Goal: Information Seeking & Learning: Learn about a topic

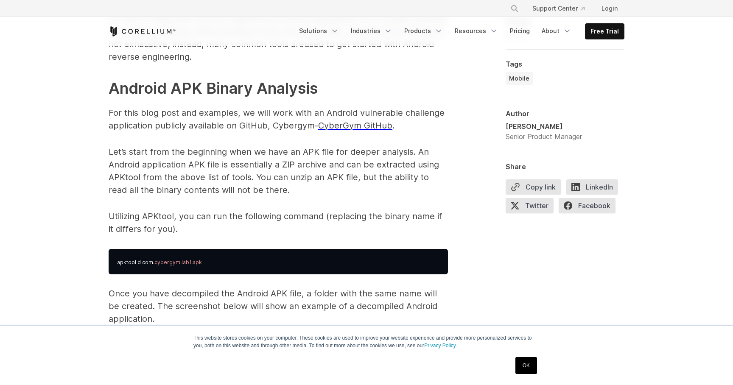
scroll to position [904, 0]
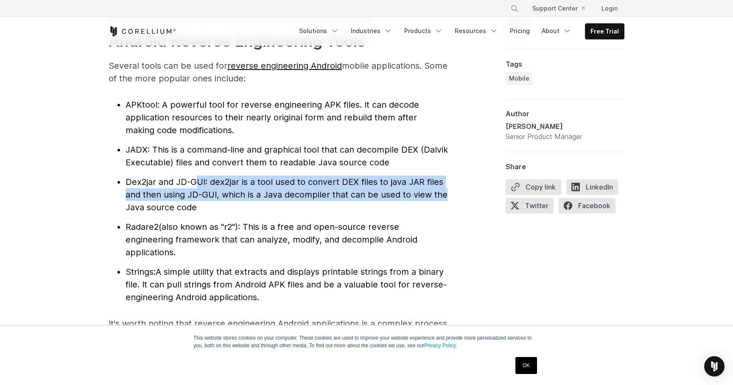
drag, startPoint x: 196, startPoint y: 183, endPoint x: 451, endPoint y: 201, distance: 254.9
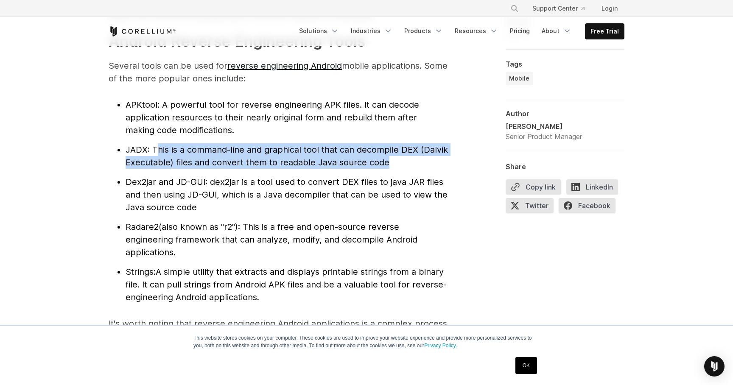
drag, startPoint x: 158, startPoint y: 150, endPoint x: 394, endPoint y: 160, distance: 236.2
click at [394, 160] on li "JADX : This is a command-line and graphical tool that can decompile DEX (Dalvik…" at bounding box center [287, 155] width 323 height 25
click at [168, 160] on span ": This is a command-line and graphical tool that can decompile DEX (Dalvik Exec…" at bounding box center [287, 156] width 323 height 23
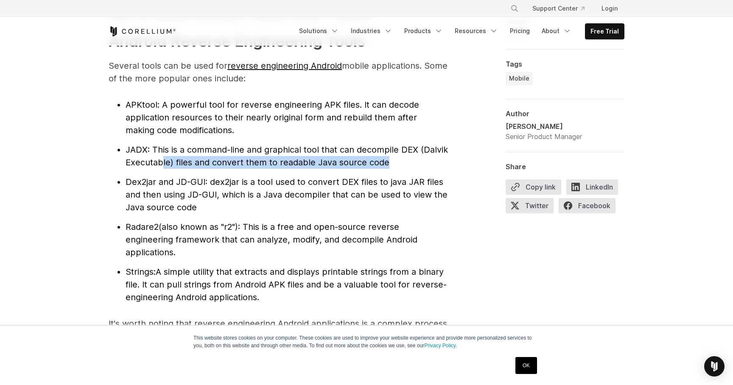
drag, startPoint x: 161, startPoint y: 161, endPoint x: 410, endPoint y: 161, distance: 249.5
click at [409, 161] on li "JADX : This is a command-line and graphical tool that can decompile DEX (Dalvik…" at bounding box center [287, 155] width 323 height 25
click at [174, 163] on span ": This is a command-line and graphical tool that can decompile DEX (Dalvik Exec…" at bounding box center [287, 156] width 323 height 23
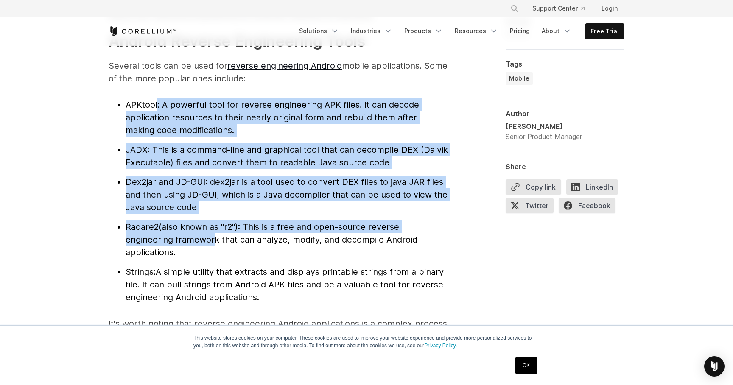
drag, startPoint x: 157, startPoint y: 104, endPoint x: 213, endPoint y: 243, distance: 149.6
click at [213, 241] on ul "APKtool : A powerful tool for reverse engineering APK files. It can decode appl…" at bounding box center [278, 200] width 339 height 205
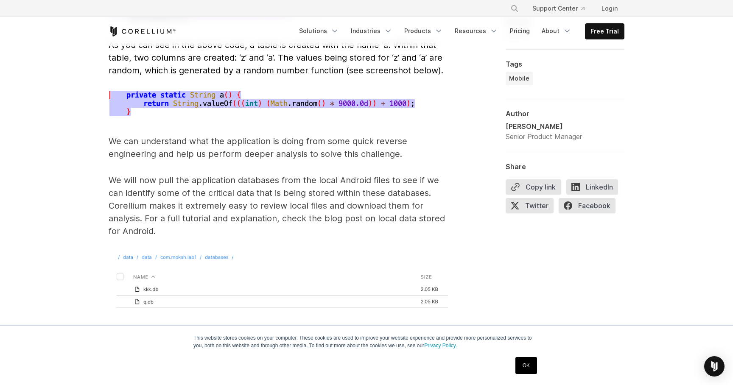
scroll to position [3249, 0]
